Goal: Obtain resource: Obtain resource

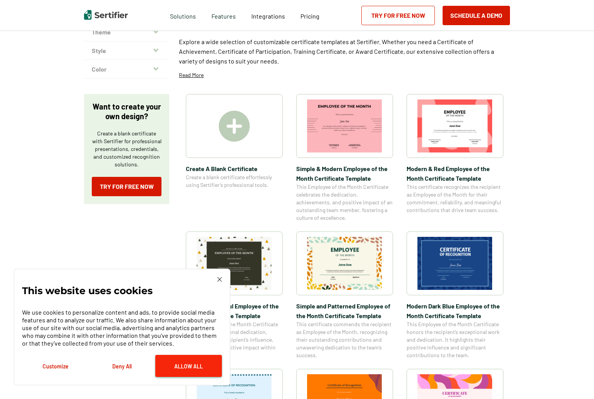
click at [200, 373] on button "Allow All" at bounding box center [188, 366] width 67 height 22
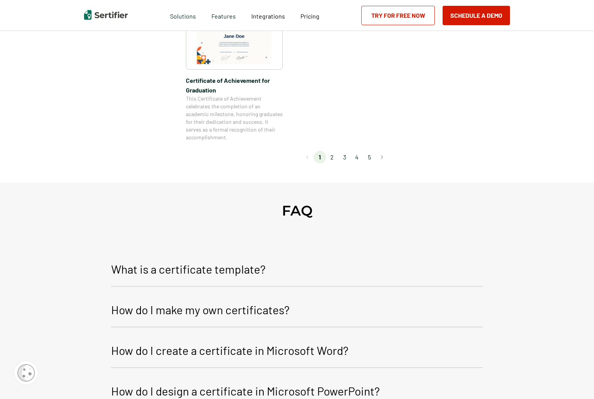
scroll to position [736, 0]
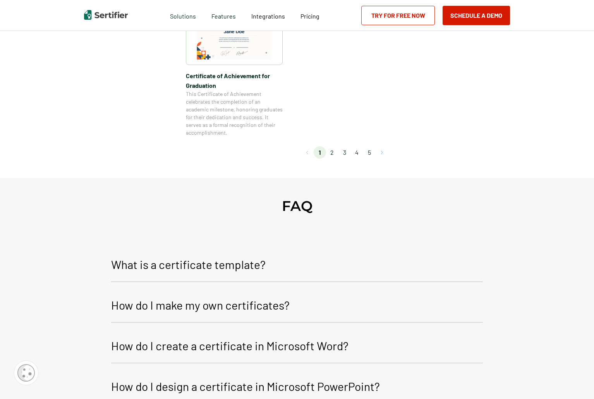
click at [383, 153] on button "Go to next page" at bounding box center [382, 152] width 12 height 12
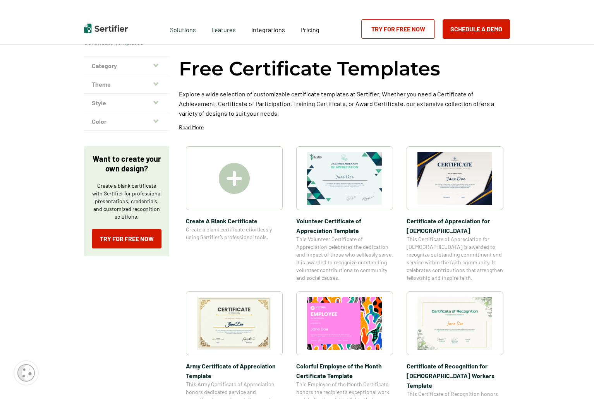
scroll to position [39, 0]
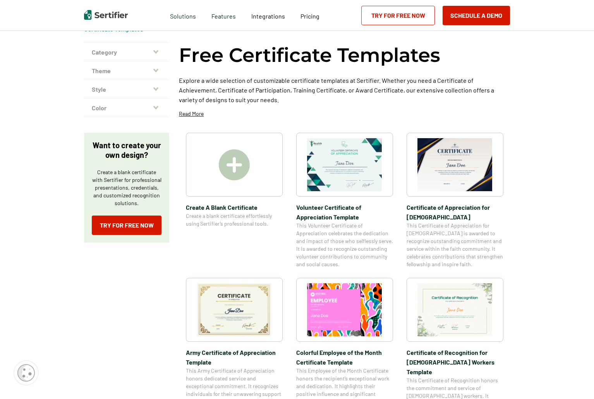
click at [366, 173] on img at bounding box center [344, 164] width 75 height 53
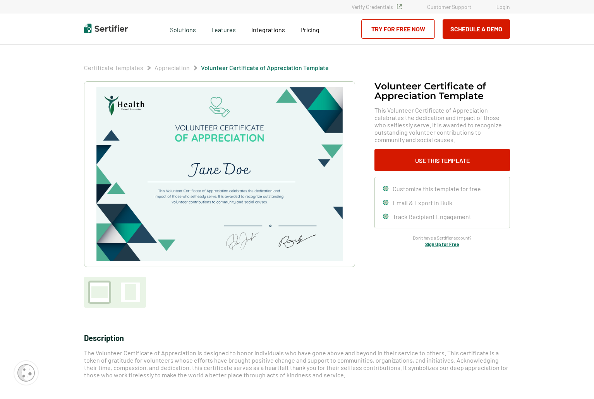
click at [229, 134] on img at bounding box center [219, 174] width 246 height 174
click at [463, 160] on button "Use This Template" at bounding box center [443, 160] width 136 height 22
